Goal: Find specific page/section: Find specific page/section

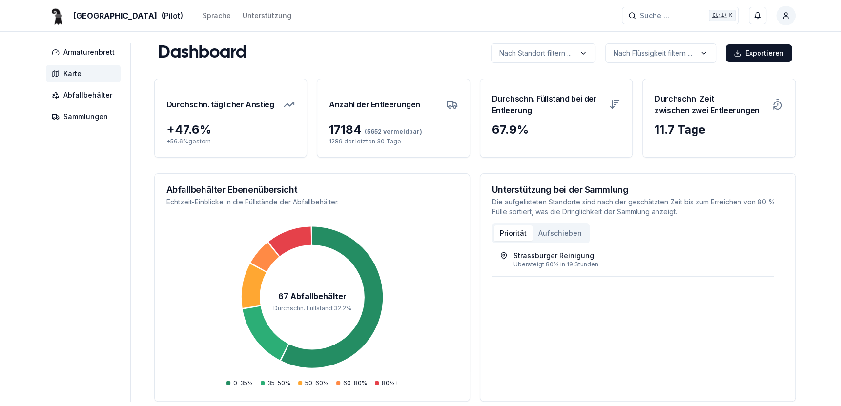
click at [72, 71] on span "Karte" at bounding box center [72, 74] width 18 height 10
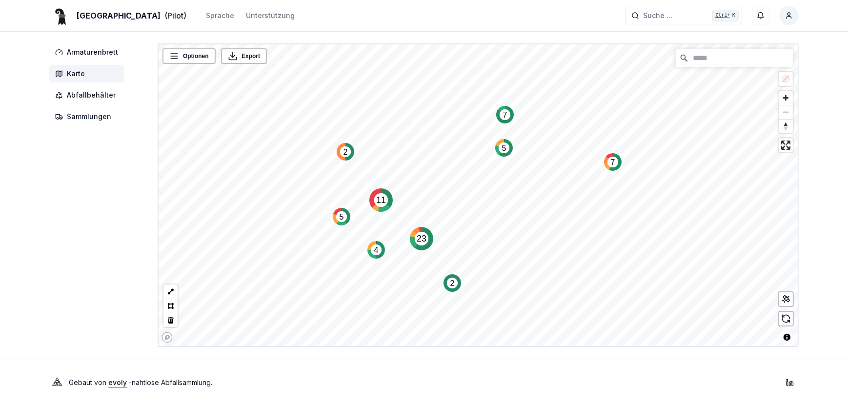
click at [502, 150] on text "5" at bounding box center [504, 148] width 4 height 8
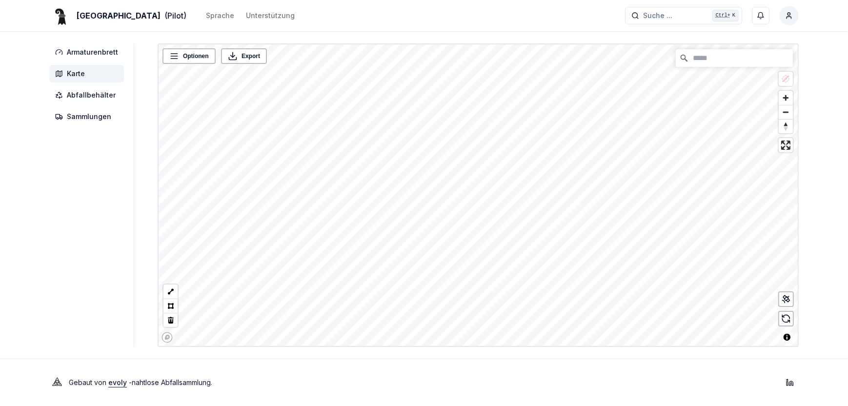
click at [848, 44] on html "Basel (Pilot) Sprache Unterstützung Suche ... Suche ... Ctrl+ K [PERSON_NAME] A…" at bounding box center [424, 203] width 848 height 406
click at [848, 244] on html "Basel (Pilot) Sprache Unterstützung Suche ... Suche ... Ctrl+ K [PERSON_NAME] A…" at bounding box center [424, 203] width 848 height 406
